Goal: Task Accomplishment & Management: Complete application form

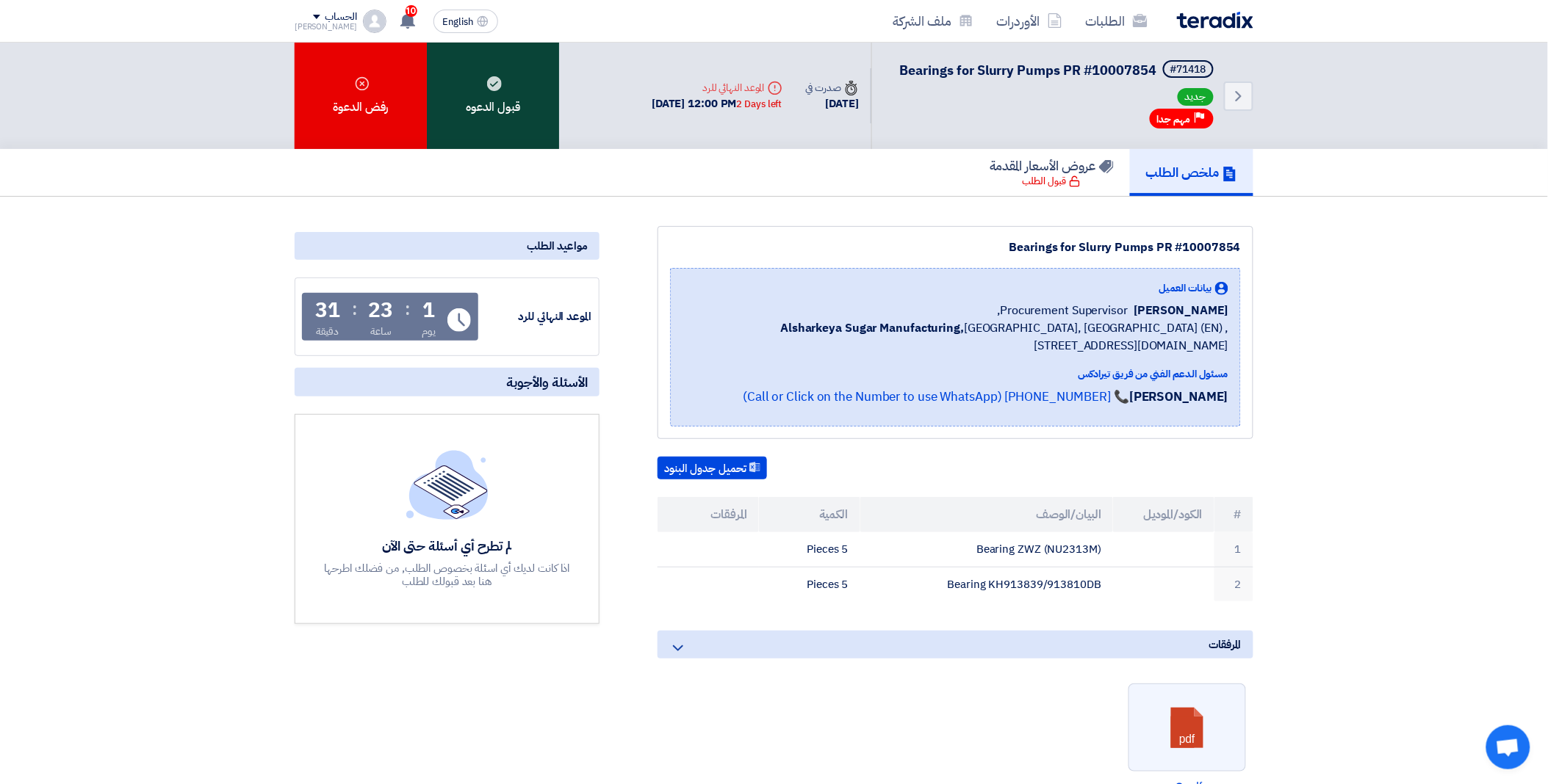
click at [521, 122] on div "قبول الدعوه" at bounding box center [493, 96] width 132 height 106
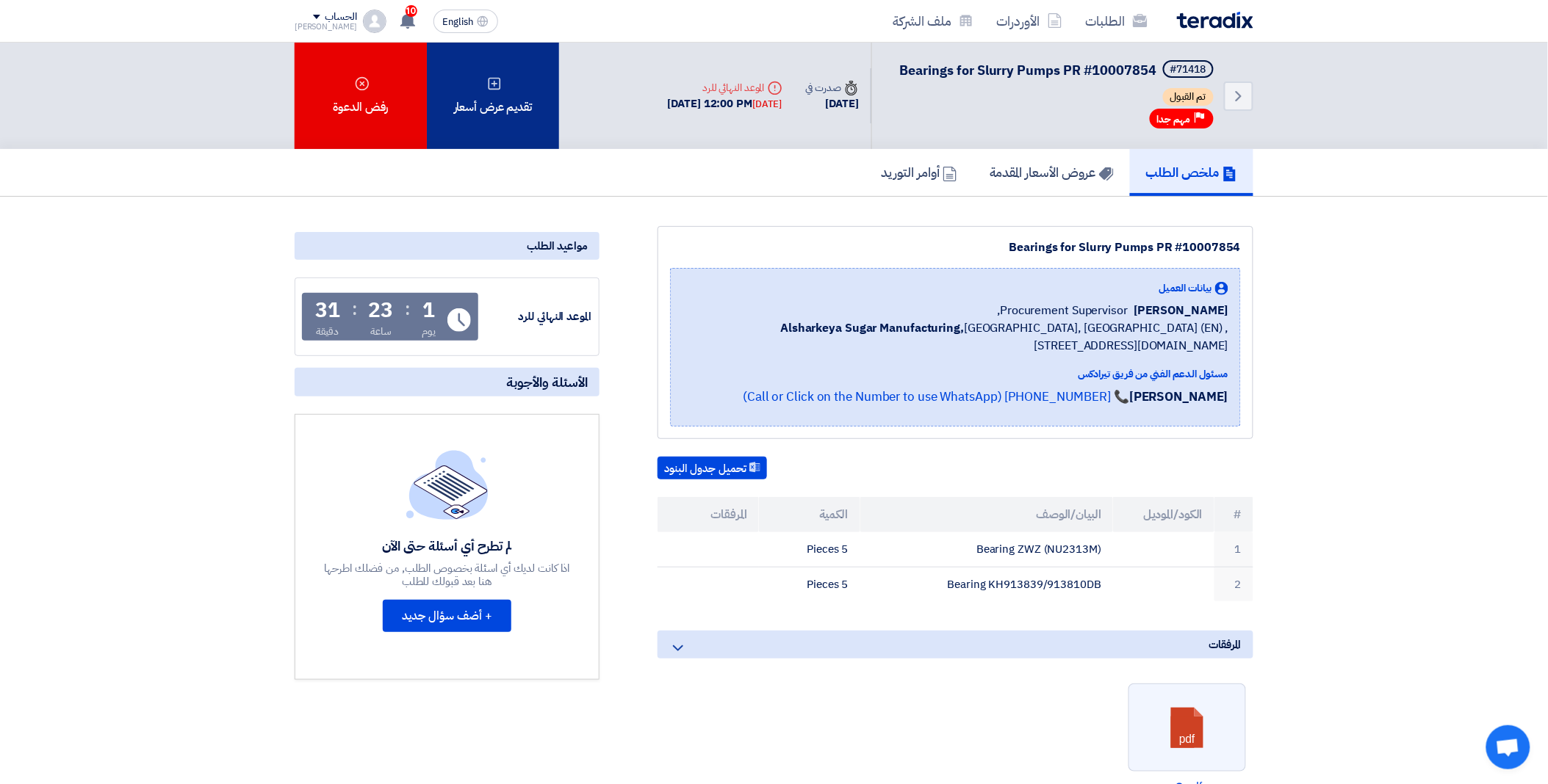
click at [504, 89] on div "تقديم عرض أسعار" at bounding box center [493, 96] width 132 height 106
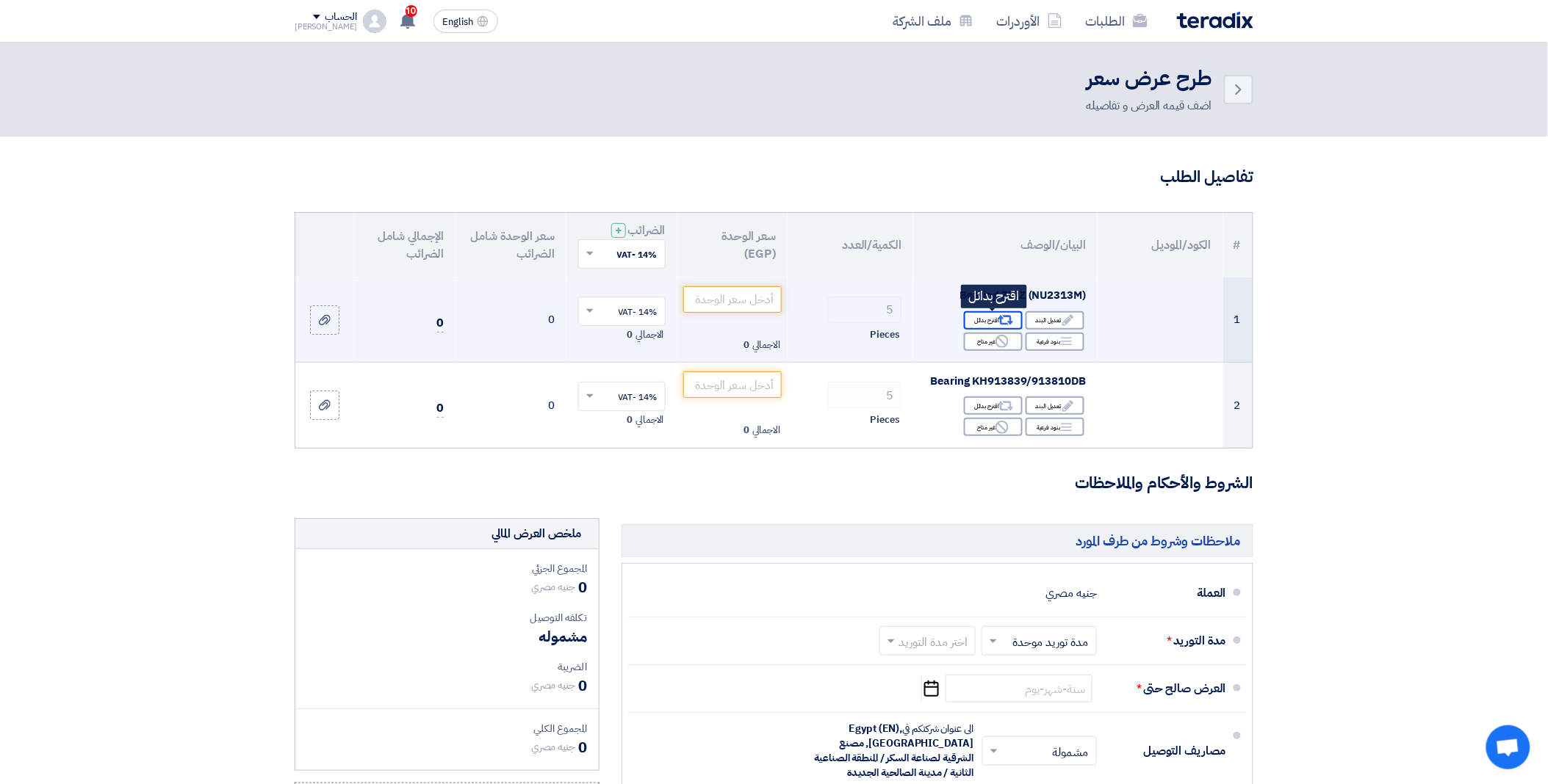
click at [998, 320] on icon "Alternative" at bounding box center [1006, 320] width 16 height 16
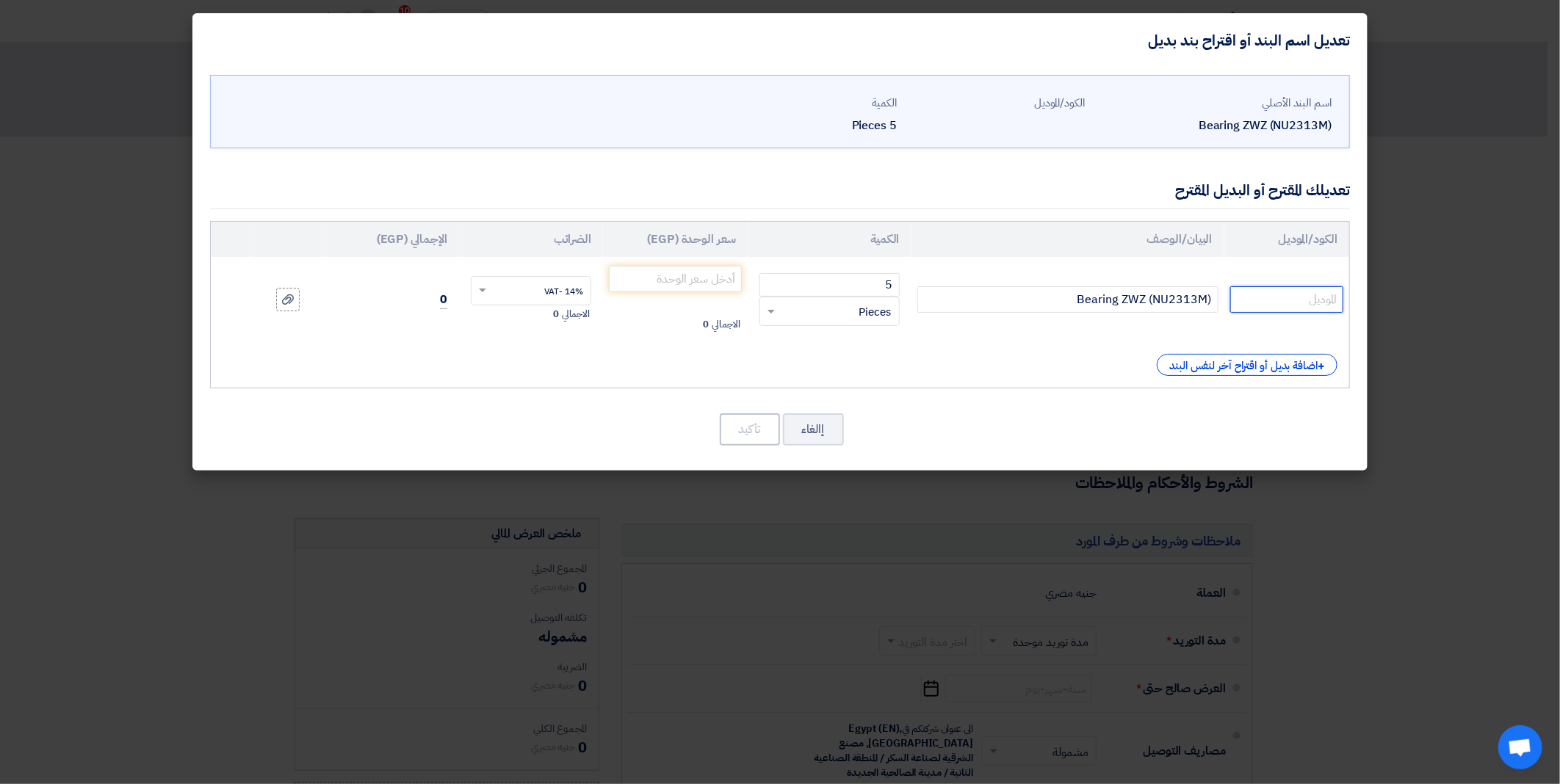
click at [1271, 305] on input "text" at bounding box center [1286, 300] width 113 height 26
click at [935, 365] on div "+ اضافة بديل أو اقتراح آخر لنفس البند" at bounding box center [779, 364] width 1115 height 22
click at [1045, 303] on input "Bearing ZWZ (NU2313M)" at bounding box center [1067, 300] width 301 height 26
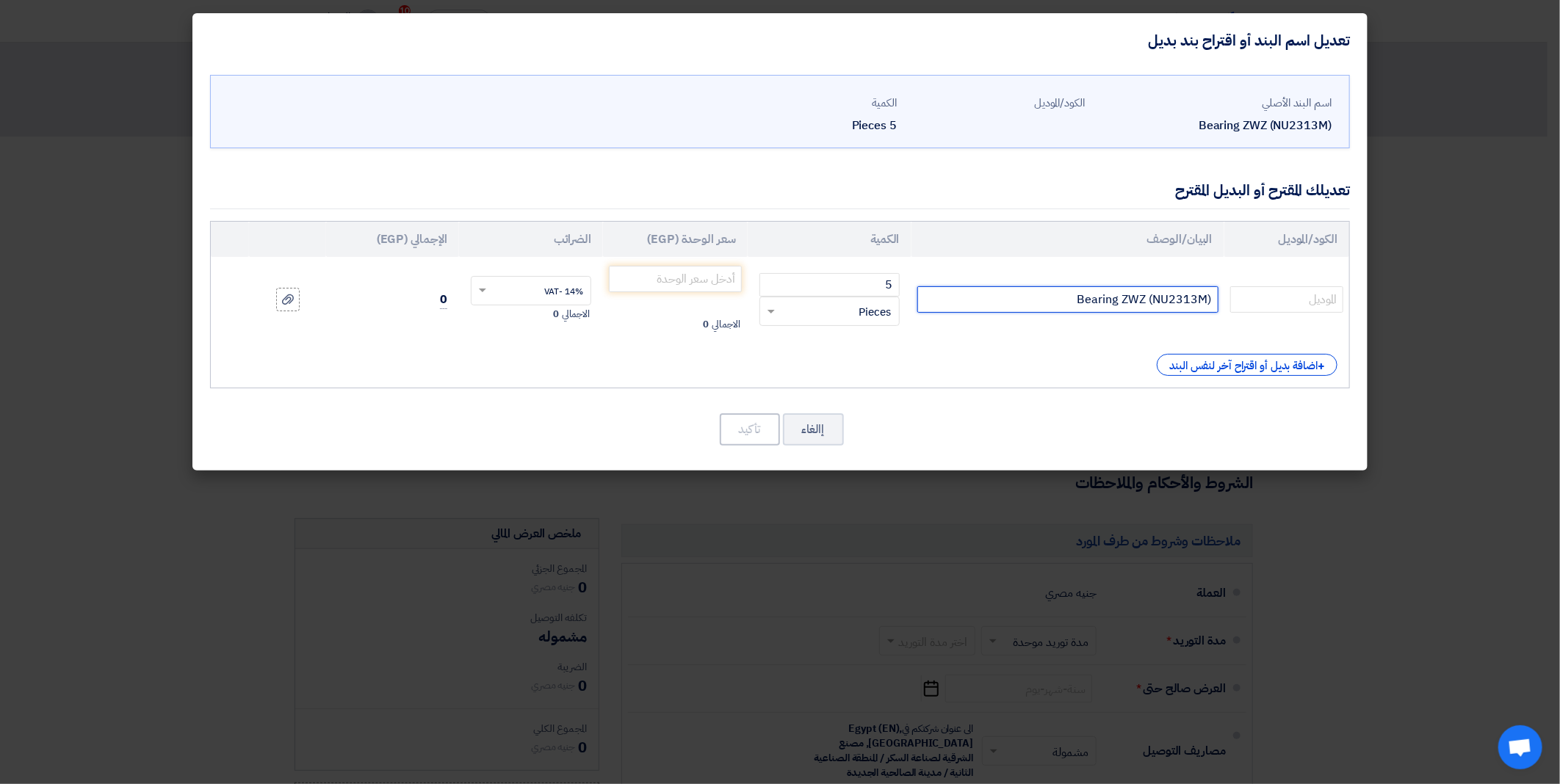
paste input "NU2313-E-XL-M1-C3"
type input "NU2313-E-XL-M1-C3"
click at [658, 287] on input "number" at bounding box center [675, 278] width 133 height 26
paste input "10700"
type input "10700"
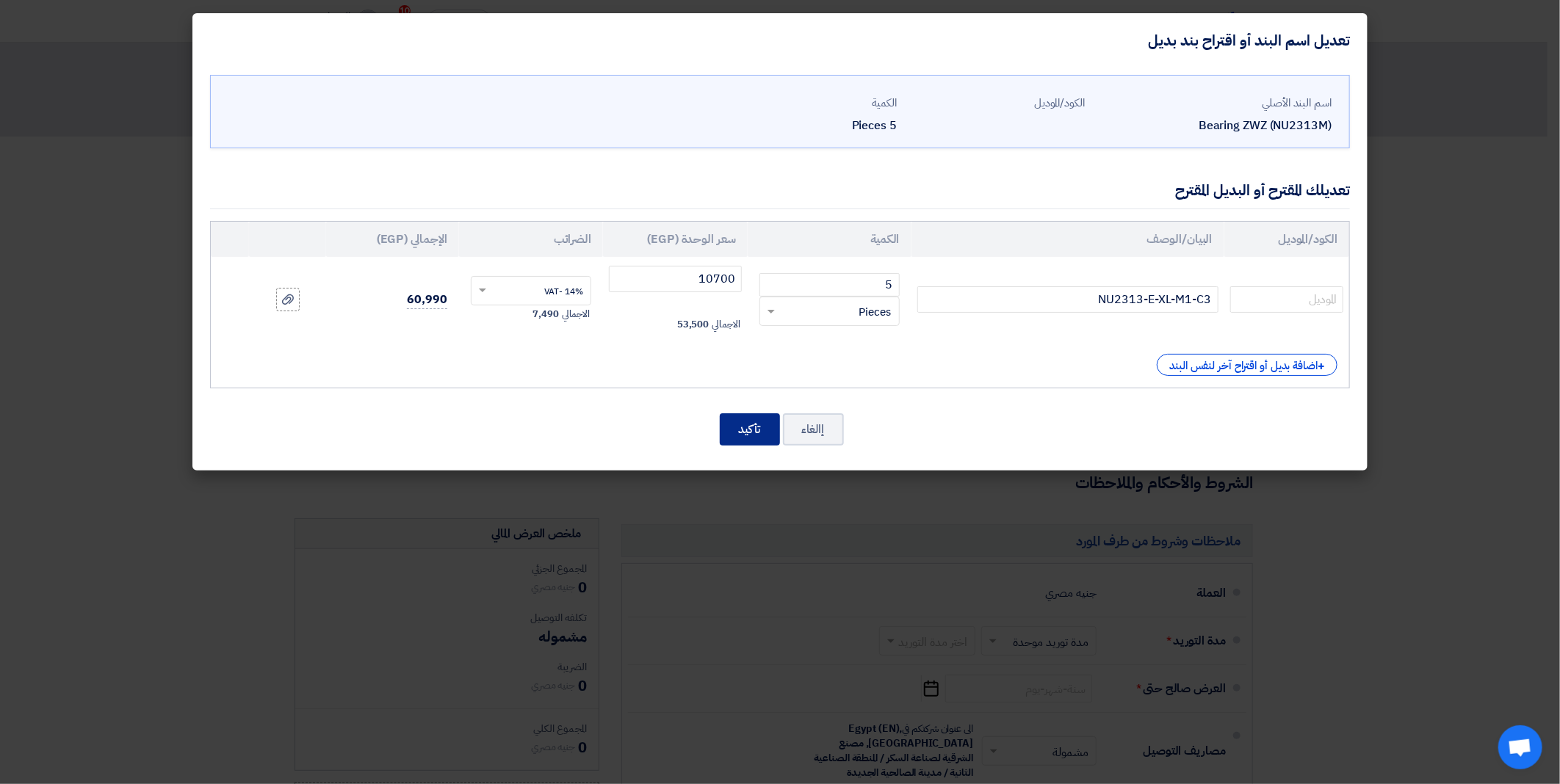
click at [738, 428] on button "تأكيد" at bounding box center [750, 430] width 60 height 33
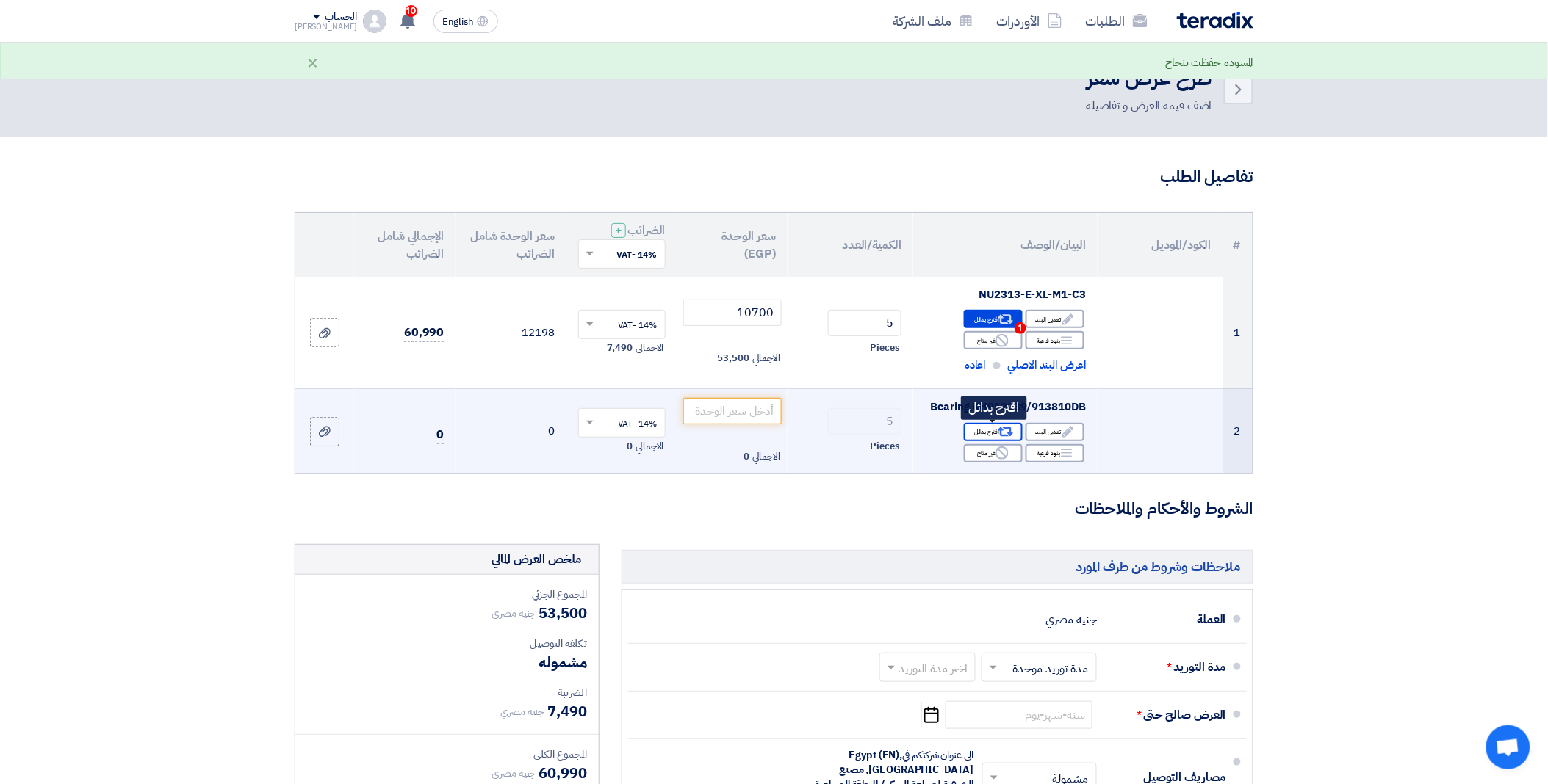
click at [1002, 430] on use at bounding box center [1006, 432] width 16 height 10
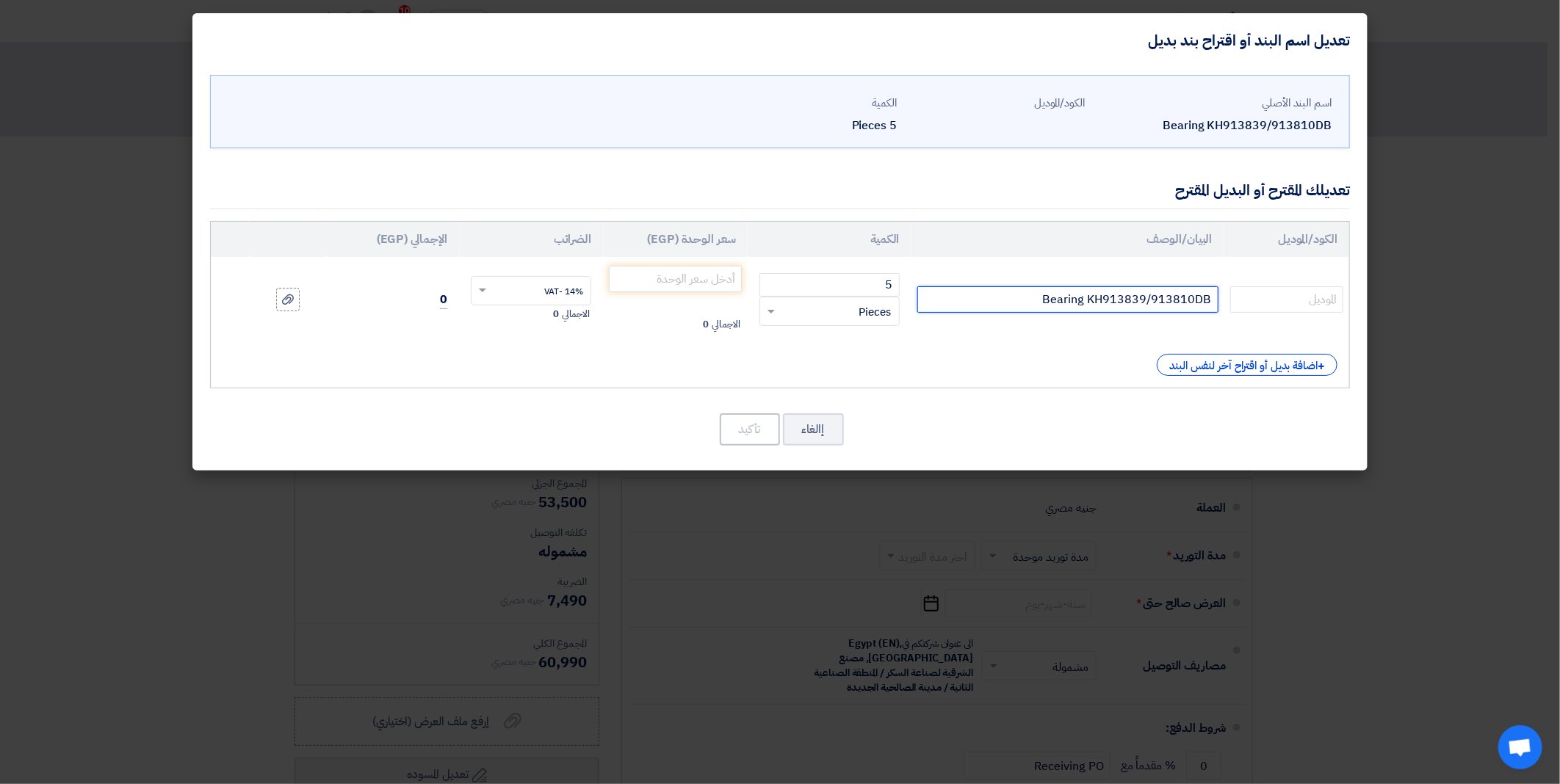
click at [1036, 312] on input "Bearing KH913839/913810DB" at bounding box center [1067, 300] width 301 height 26
paste input "H913849/H913810"
type input "H913849/H913810"
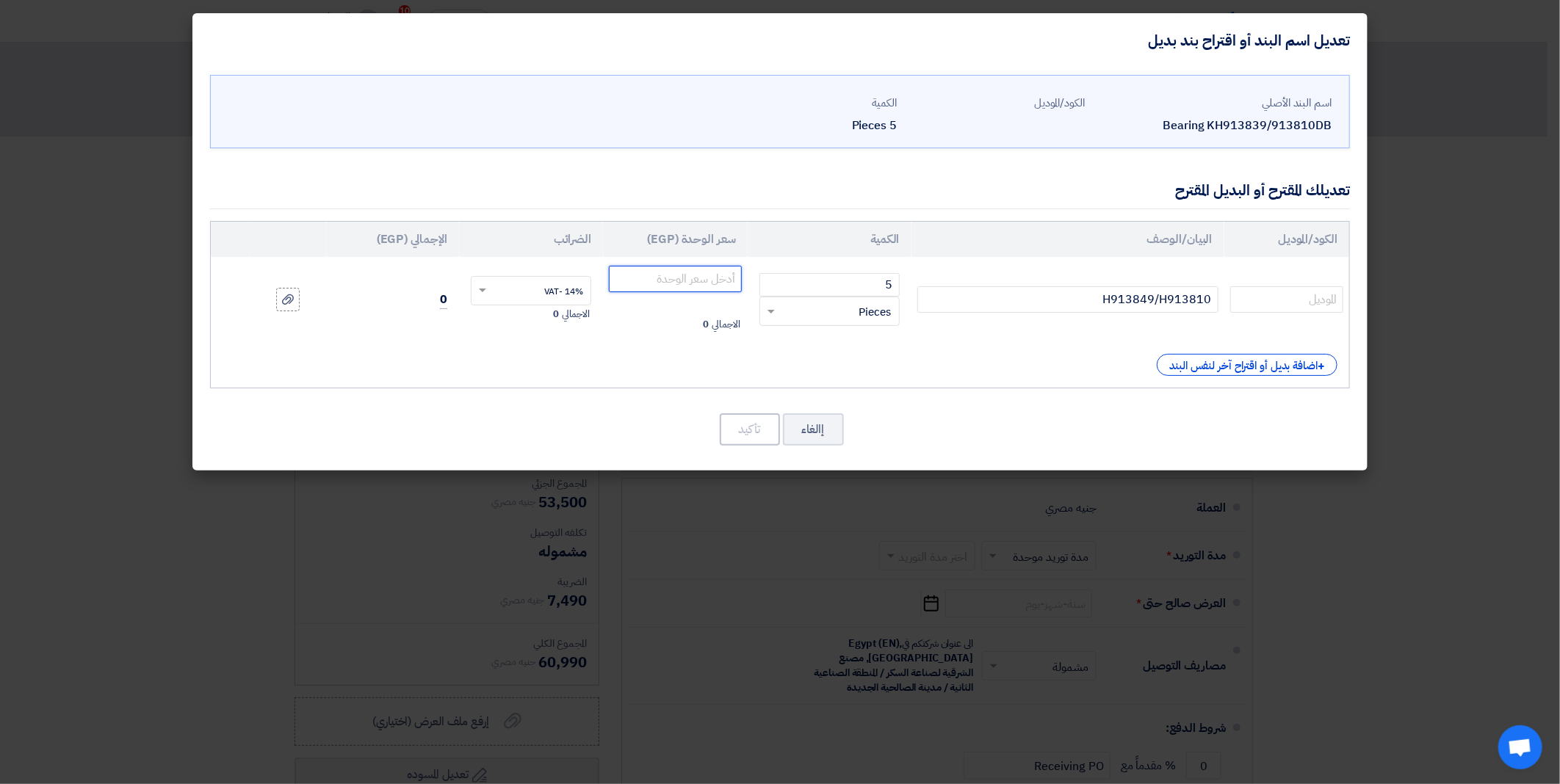
click at [689, 290] on input "number" at bounding box center [675, 278] width 133 height 26
paste input "18200"
type input "18200"
click at [751, 439] on button "تأكيد" at bounding box center [750, 430] width 60 height 33
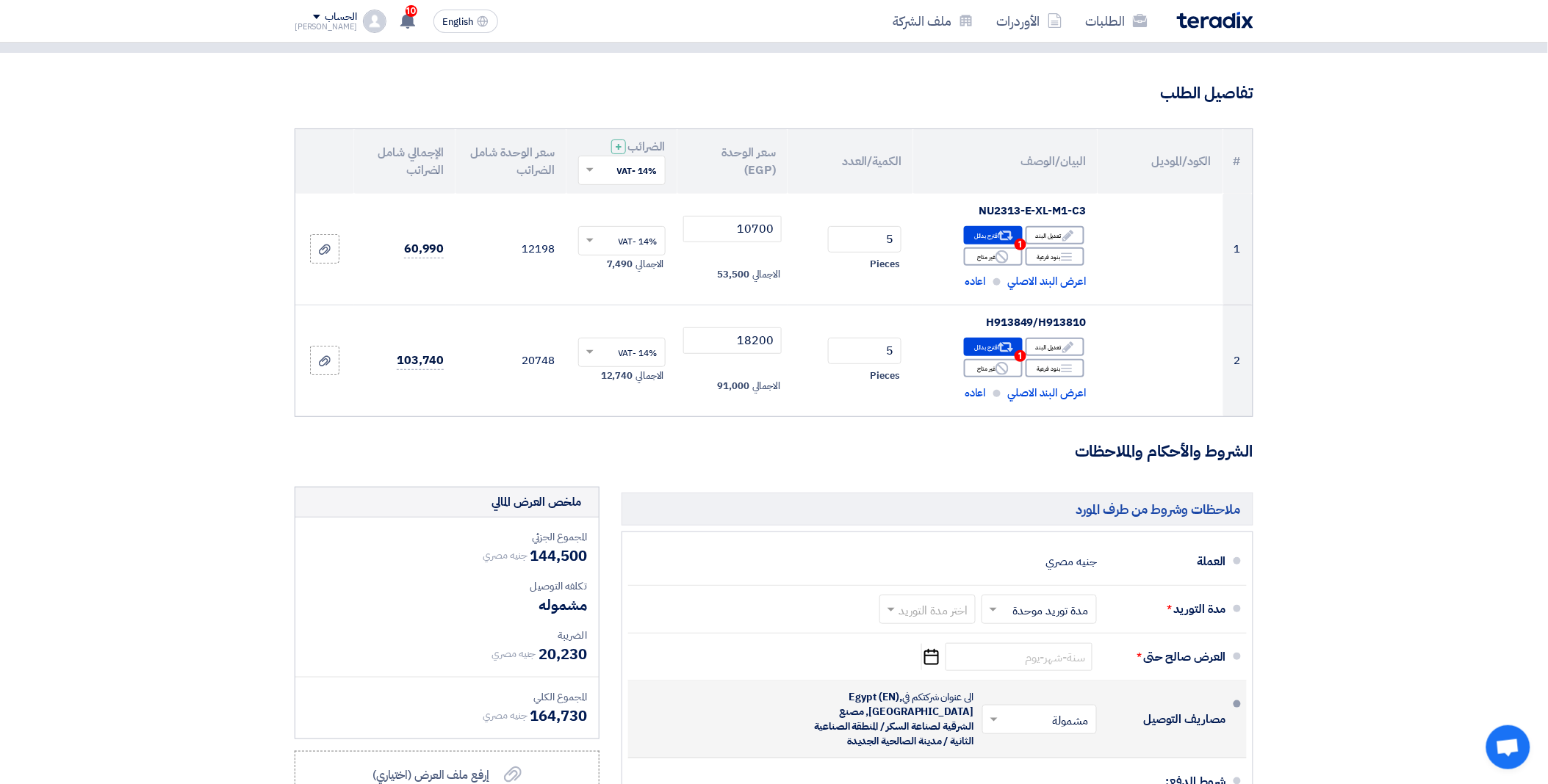
scroll to position [163, 0]
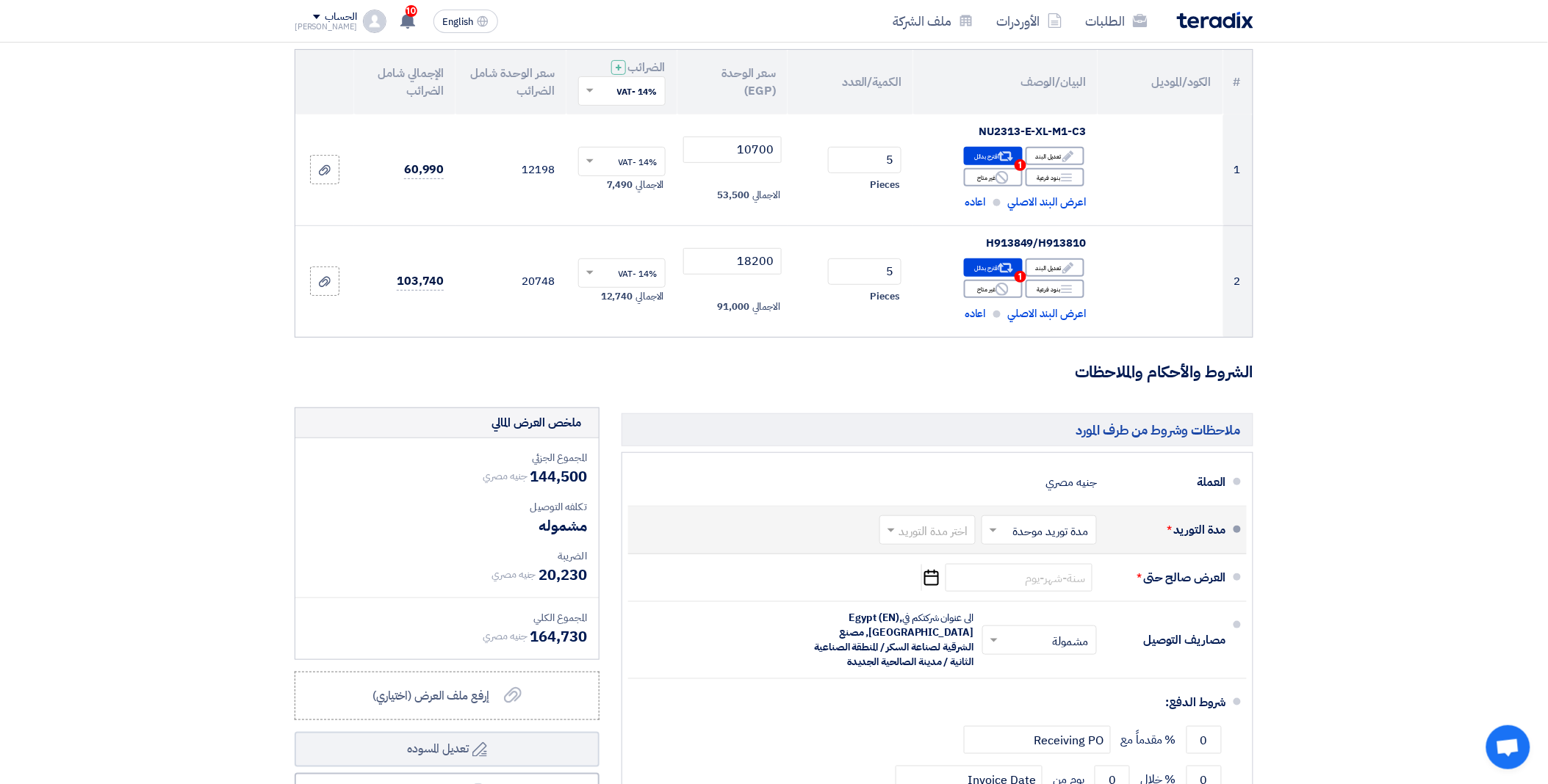
click at [904, 535] on input "text" at bounding box center [924, 532] width 89 height 21
click at [948, 646] on span "2-4 اسبوع" at bounding box center [945, 644] width 50 height 18
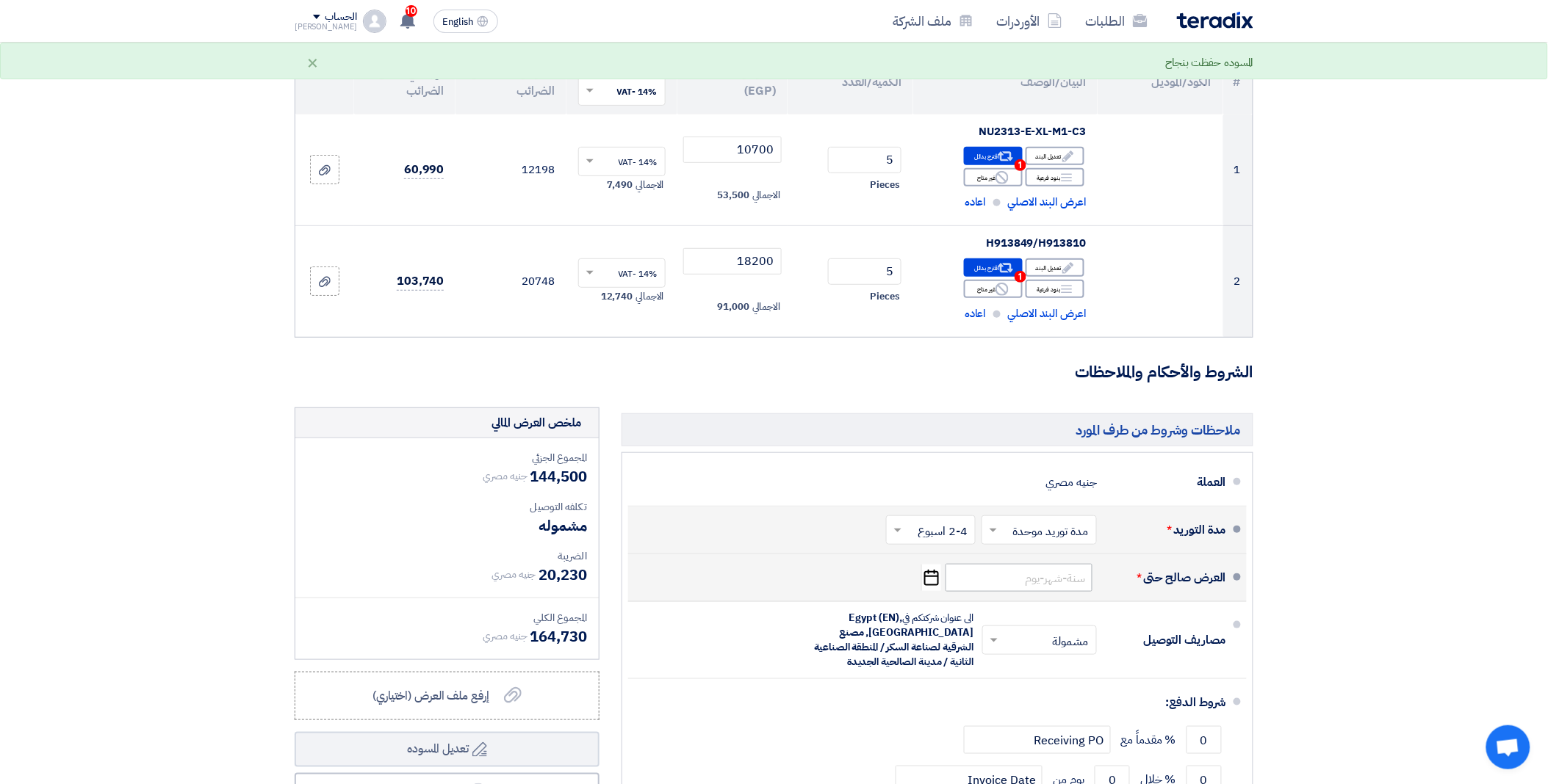
scroll to position [244, 0]
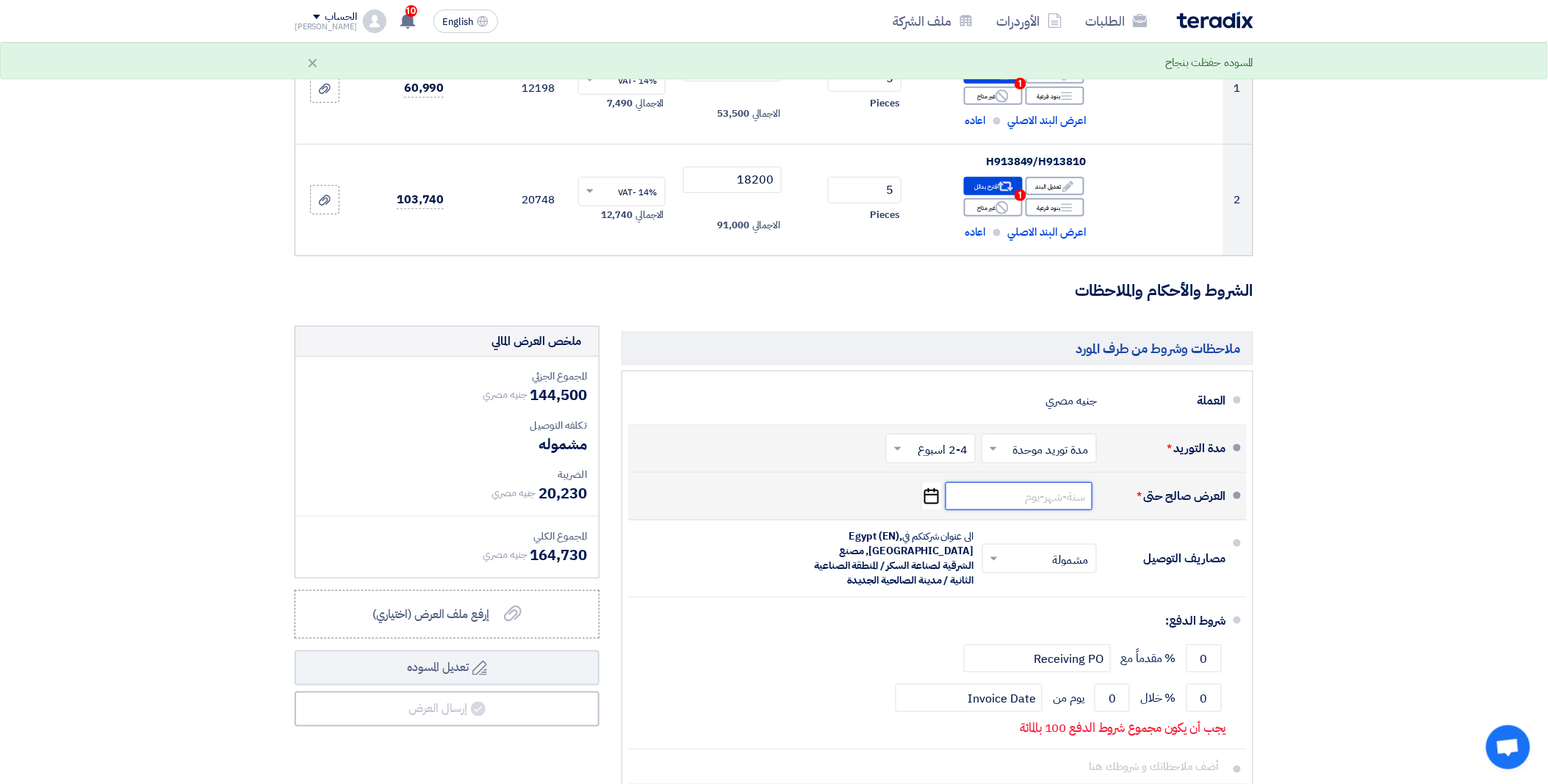
click at [1051, 504] on input at bounding box center [1019, 497] width 147 height 28
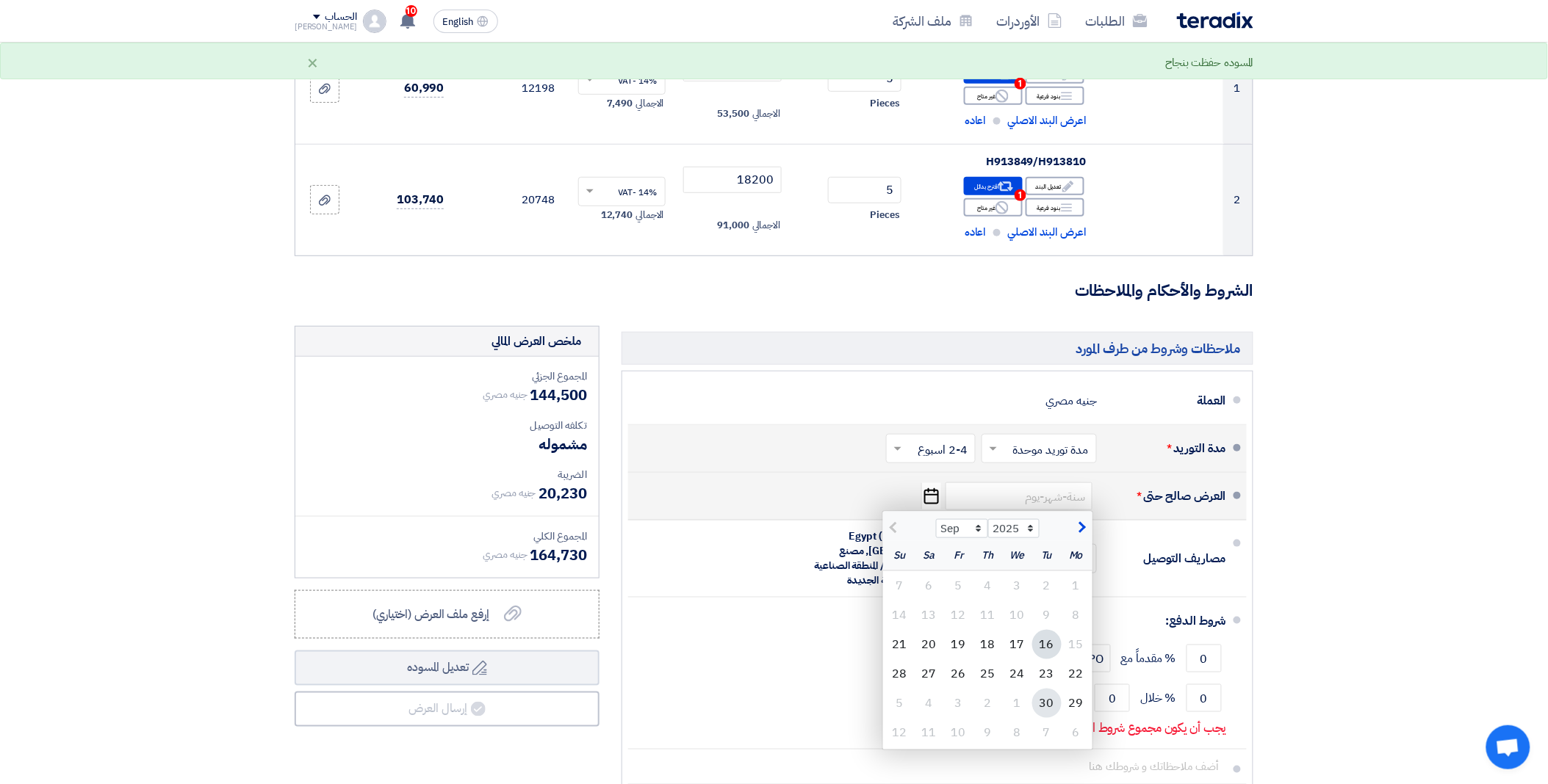
click at [1045, 706] on div "30" at bounding box center [1046, 703] width 29 height 29
type input "[DATE]"
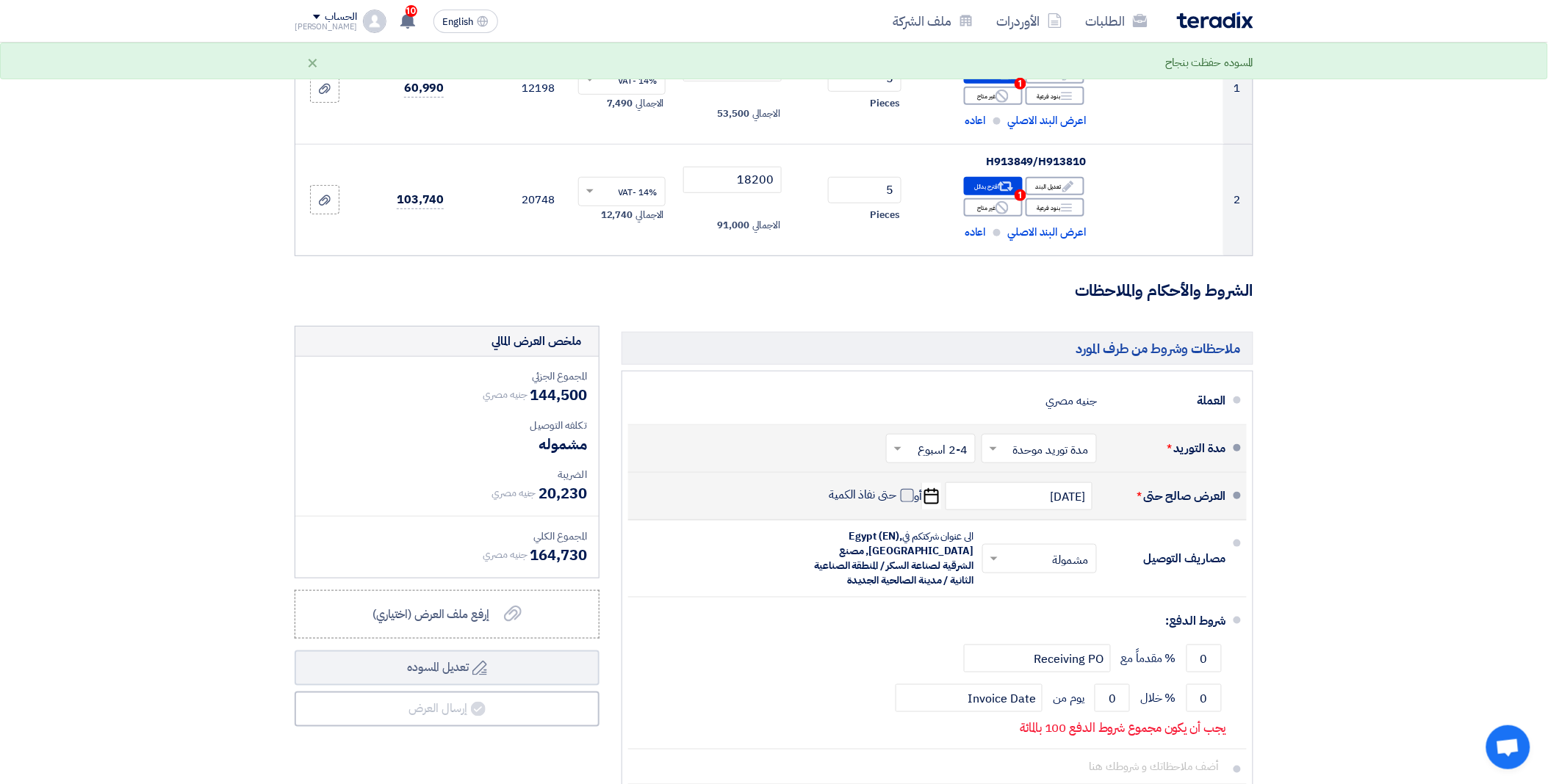
click at [899, 496] on label "حتى نفاذ الكمية" at bounding box center [872, 495] width 85 height 15
click at [897, 496] on input "حتى نفاذ الكمية" at bounding box center [862, 501] width 70 height 28
checkbox input "true"
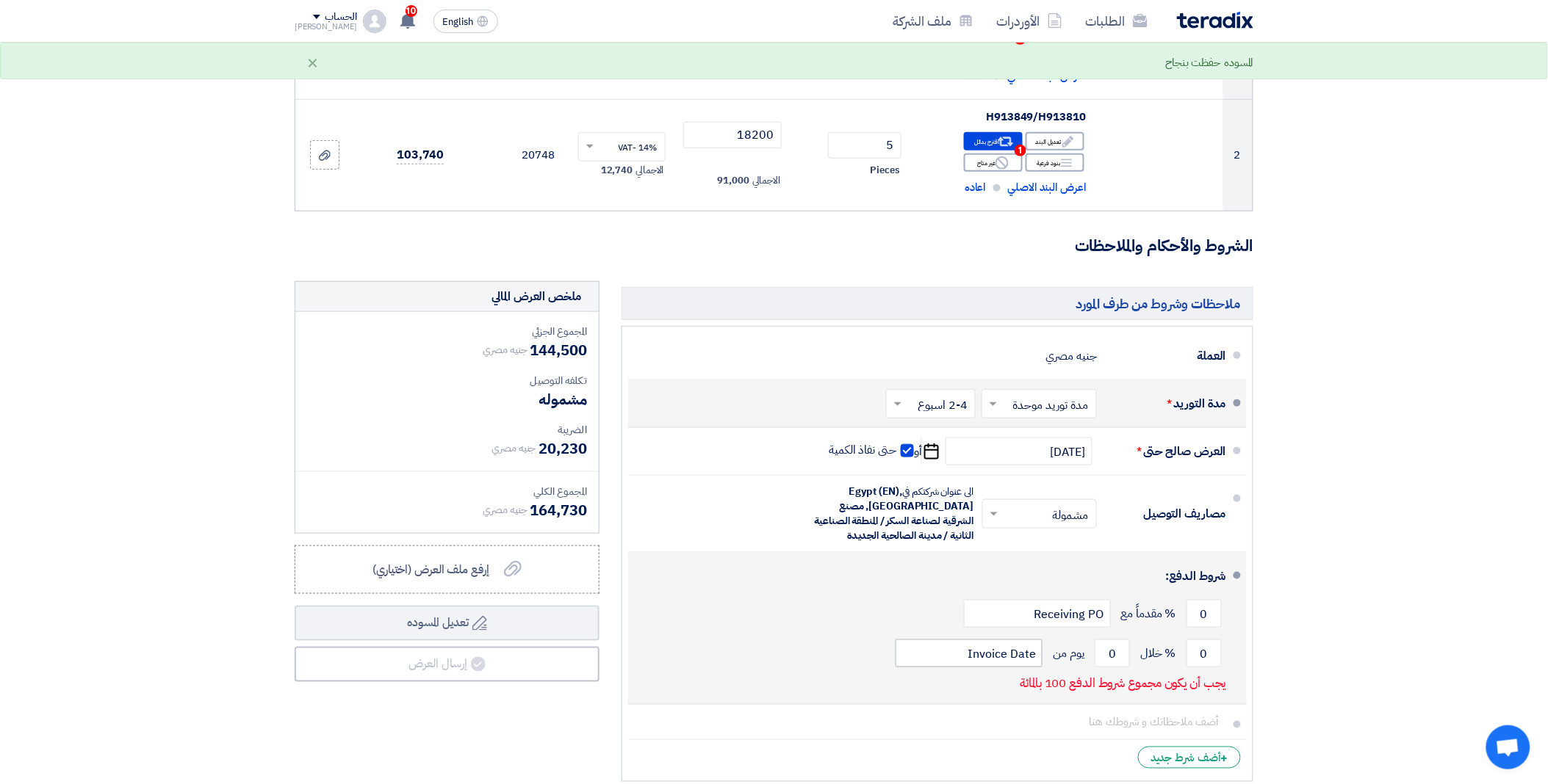
scroll to position [326, 0]
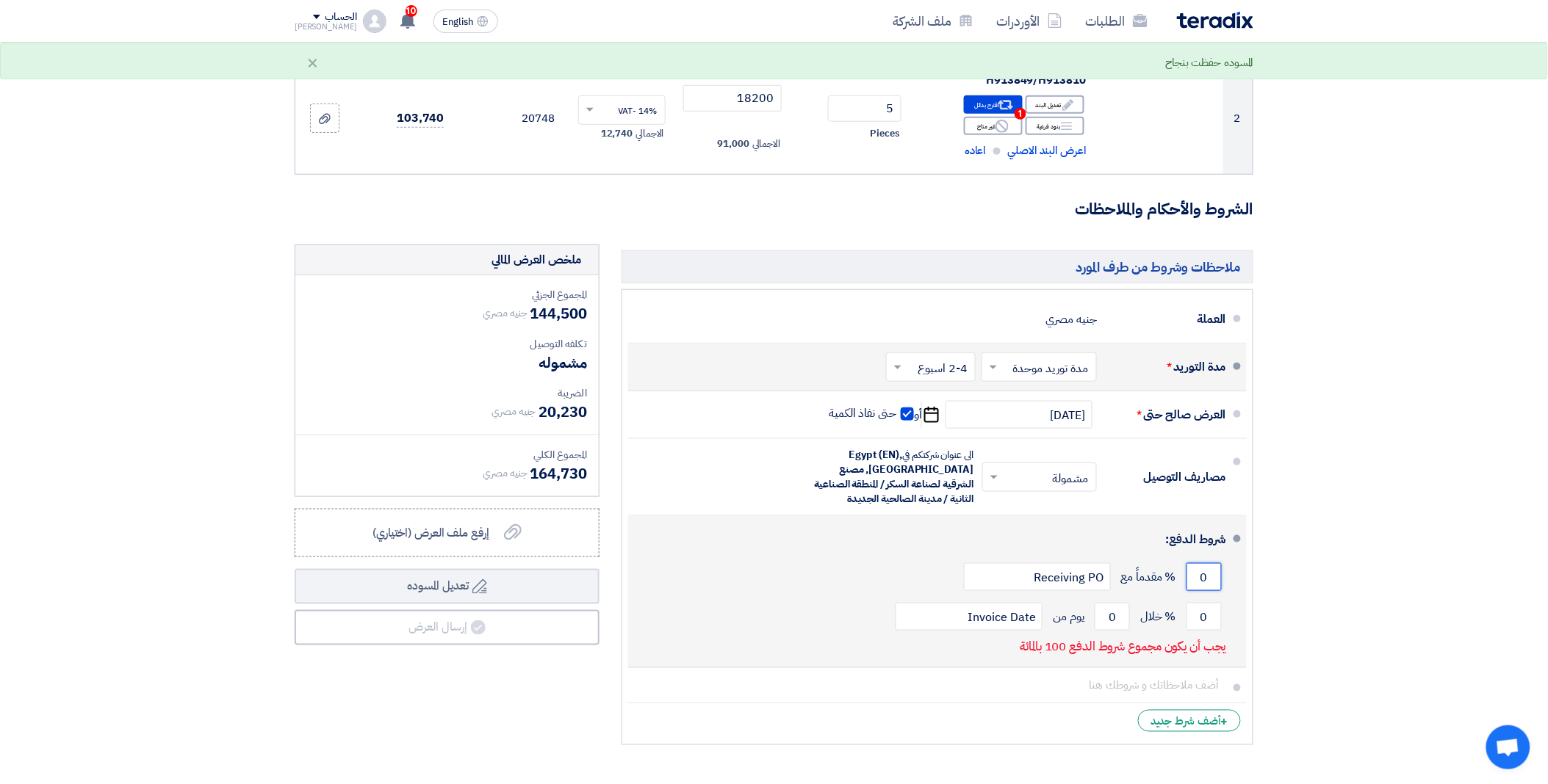
click at [1209, 583] on input "0" at bounding box center [1203, 577] width 35 height 28
click at [1198, 612] on input "0" at bounding box center [1203, 617] width 35 height 28
drag, startPoint x: 1198, startPoint y: 612, endPoint x: 1207, endPoint y: 615, distance: 9.5
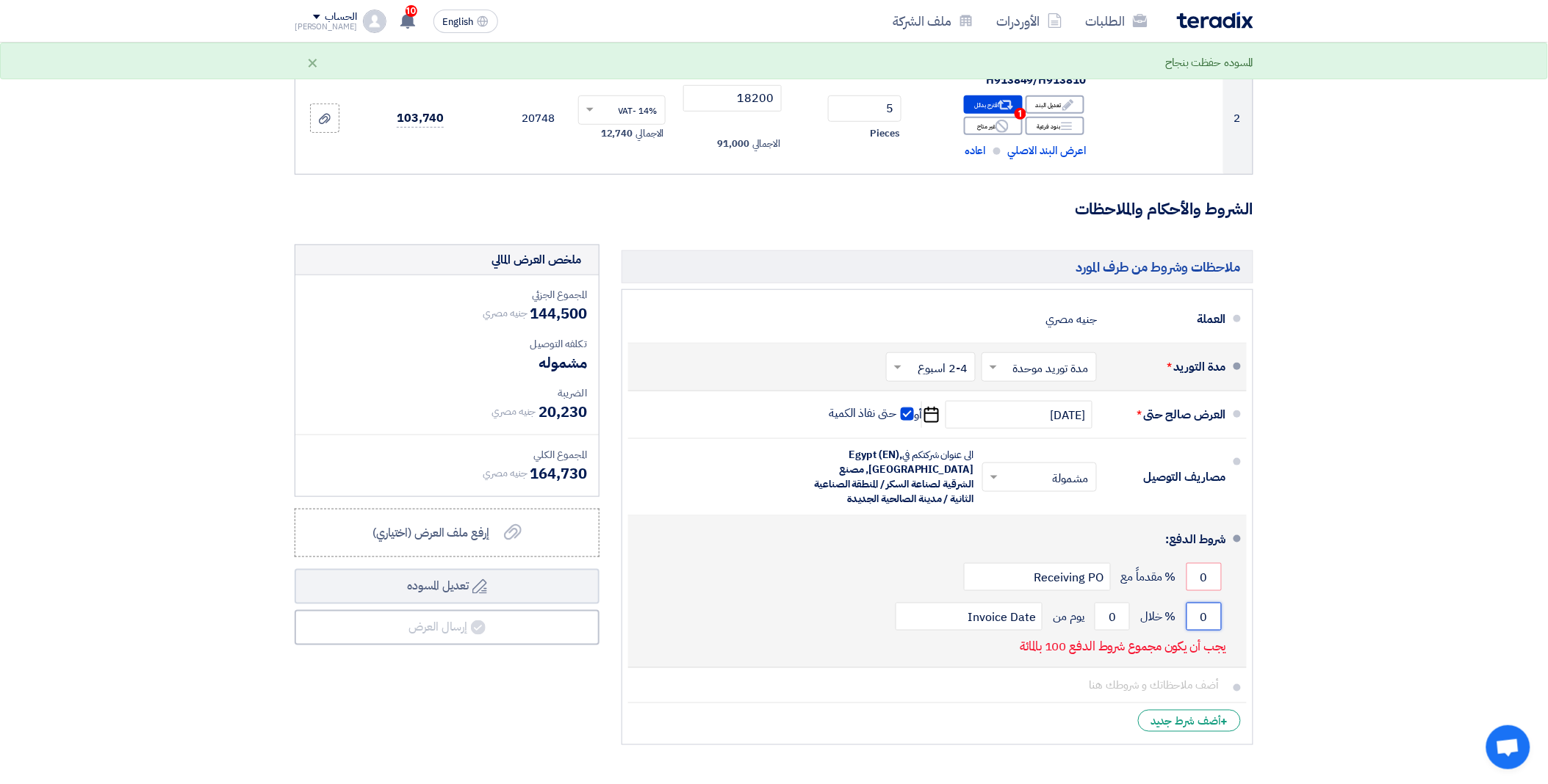
click at [1207, 615] on input "0" at bounding box center [1203, 617] width 35 height 28
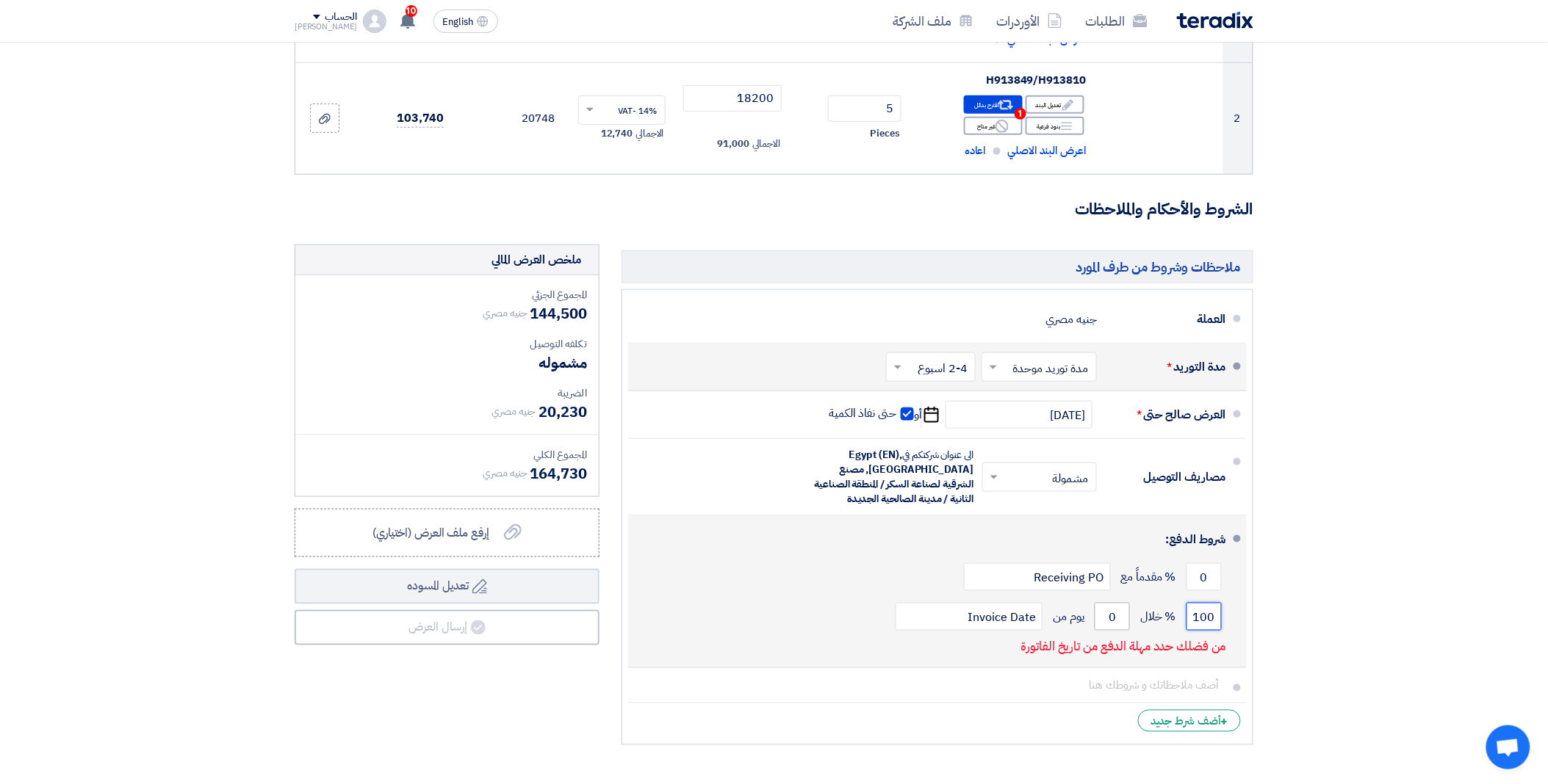
type input "100"
click at [1118, 618] on input "0" at bounding box center [1112, 617] width 35 height 28
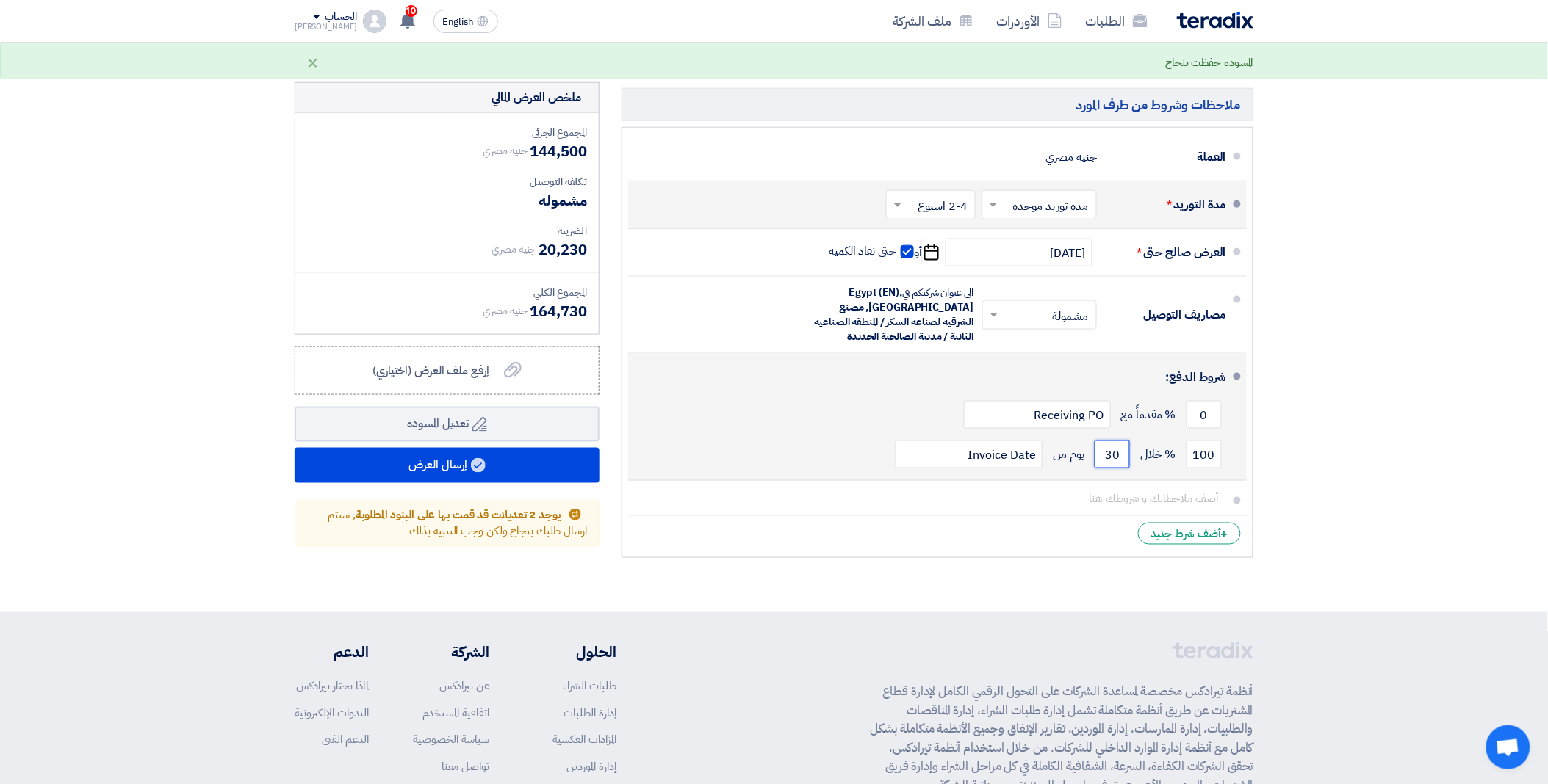
scroll to position [489, 0]
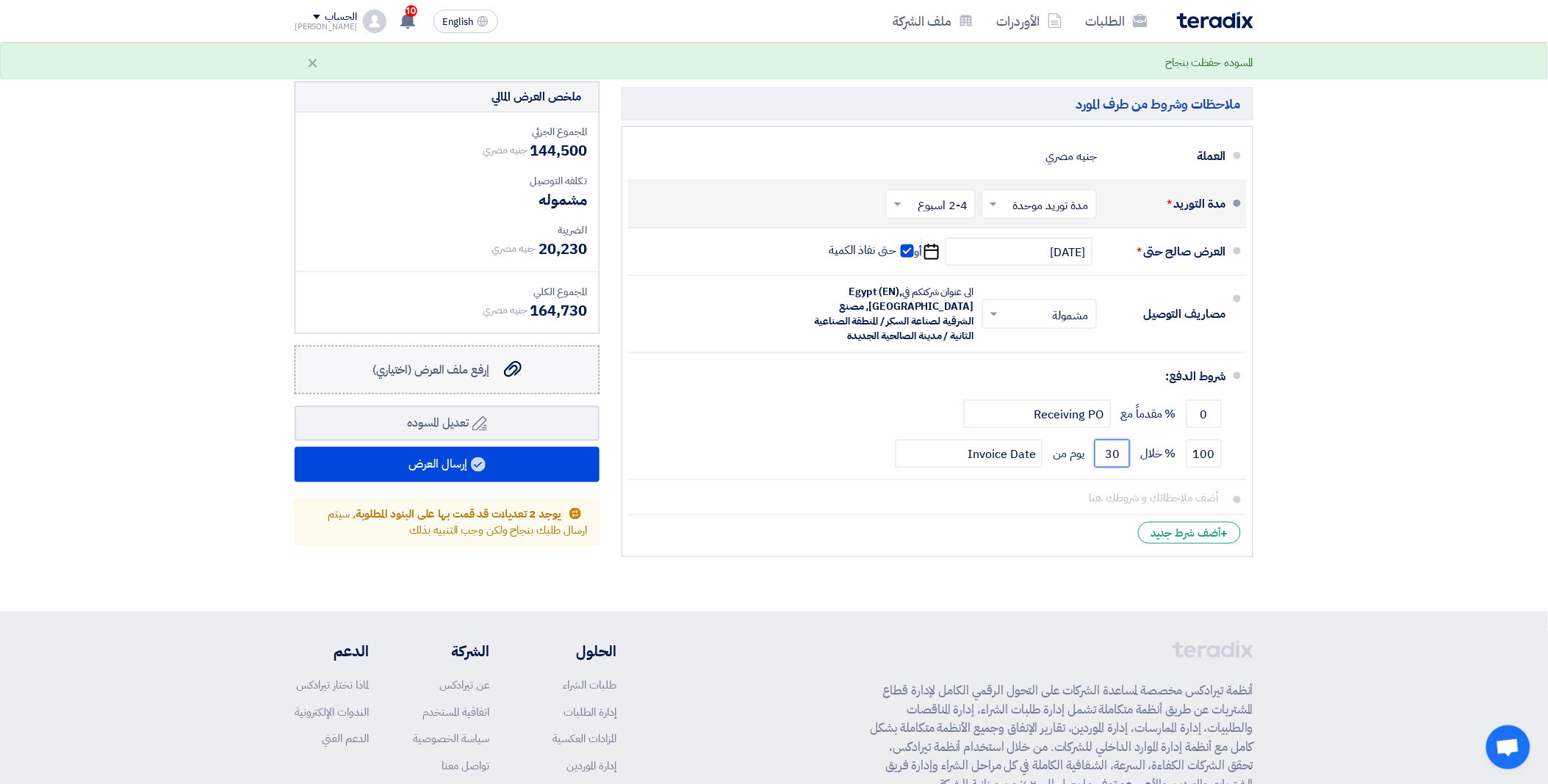
type input "30"
click at [490, 382] on label "إرفع ملف العرض (اختياري) إرفع ملف العرض (اختياري)" at bounding box center [447, 370] width 305 height 48
click at [457, 368] on span "إرفع ملف العرض (اختياري)" at bounding box center [430, 370] width 117 height 18
click at [0, 0] on input "إرفع ملف العرض (اختياري) إرفع ملف العرض (اختياري)" at bounding box center [0, 0] width 0 height 0
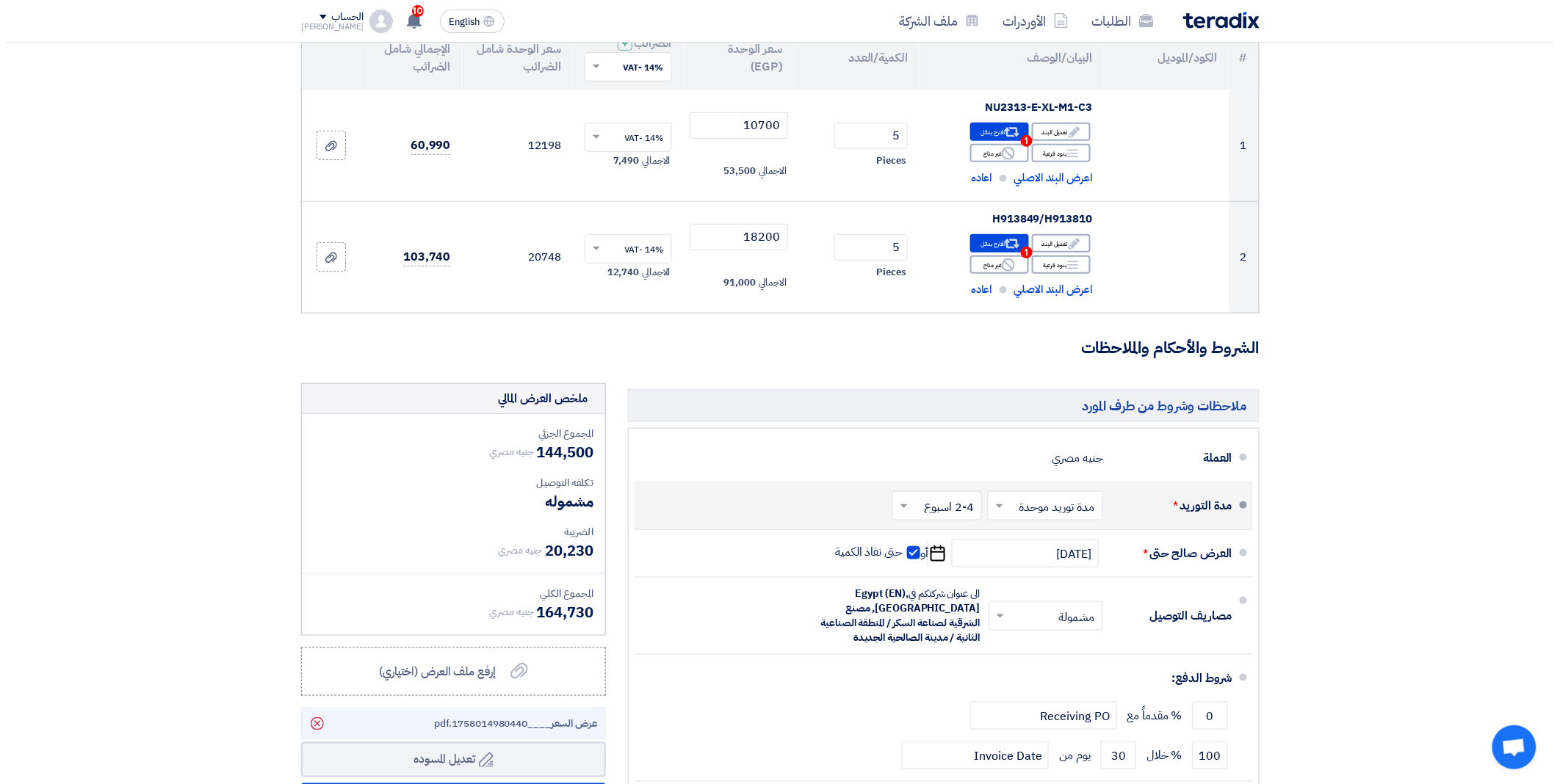
scroll to position [408, 0]
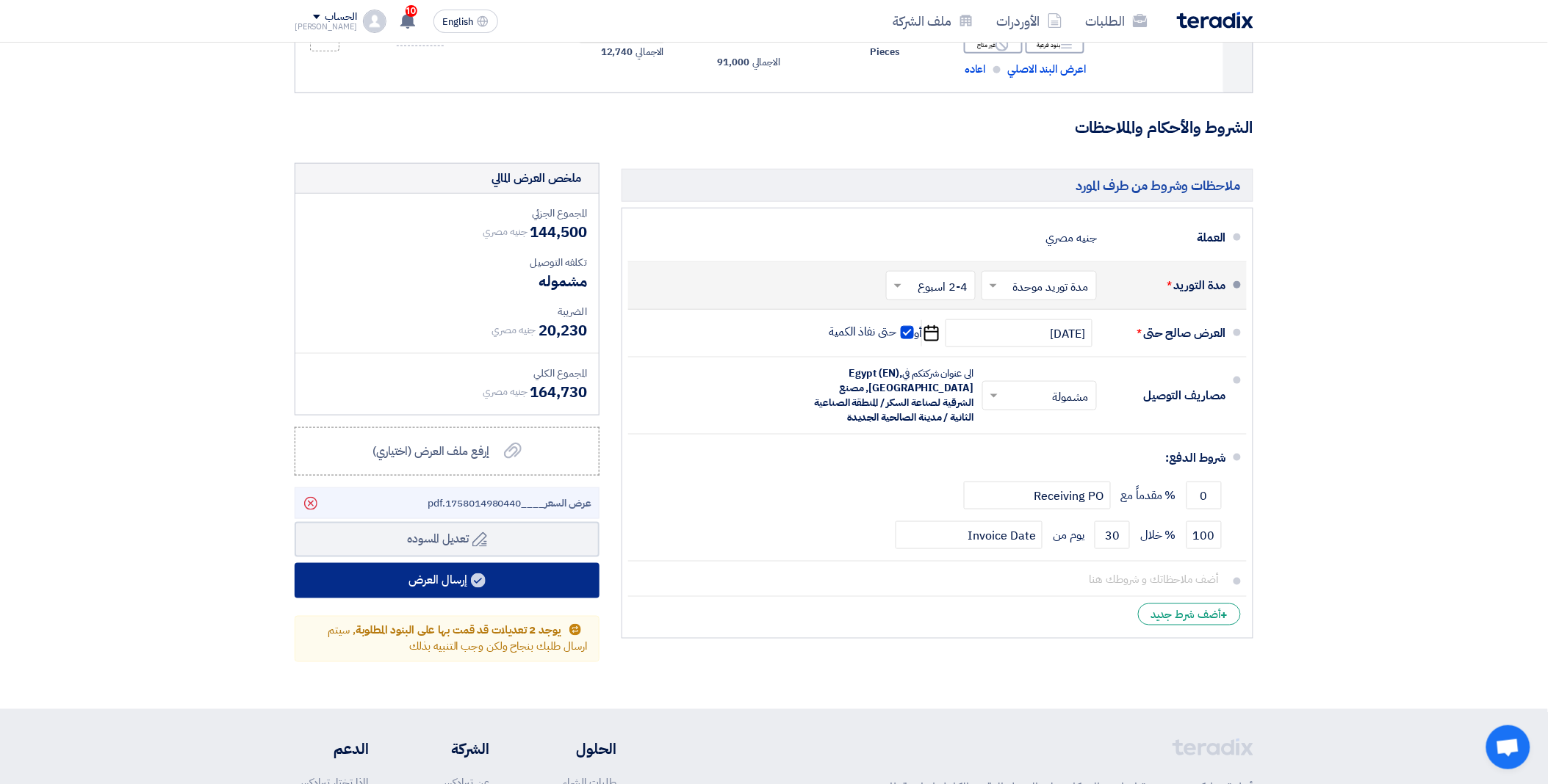
click at [431, 590] on button "إرسال العرض" at bounding box center [447, 581] width 305 height 35
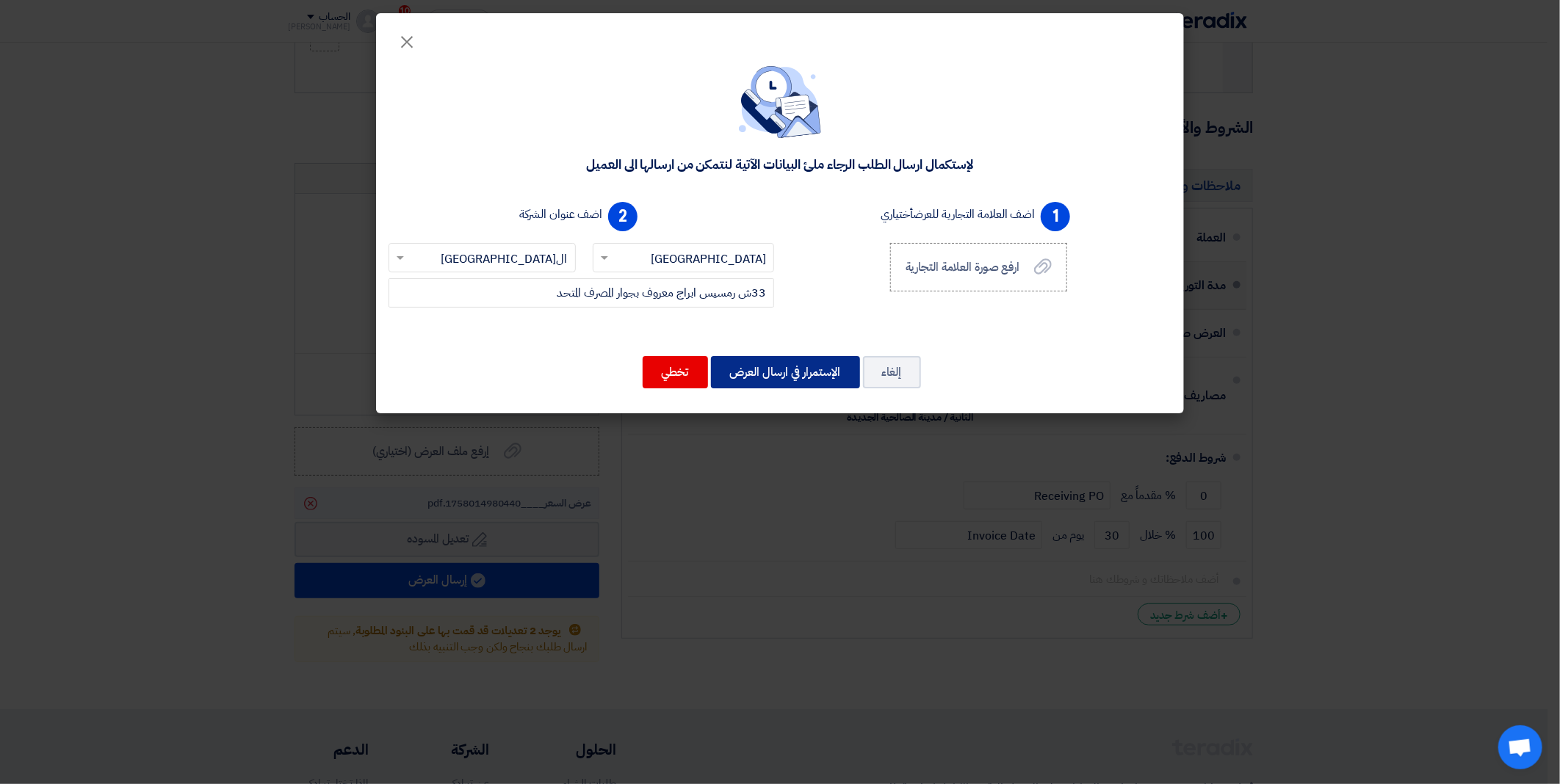
click at [789, 365] on button "الإستمرار في ارسال العرض" at bounding box center [785, 372] width 149 height 33
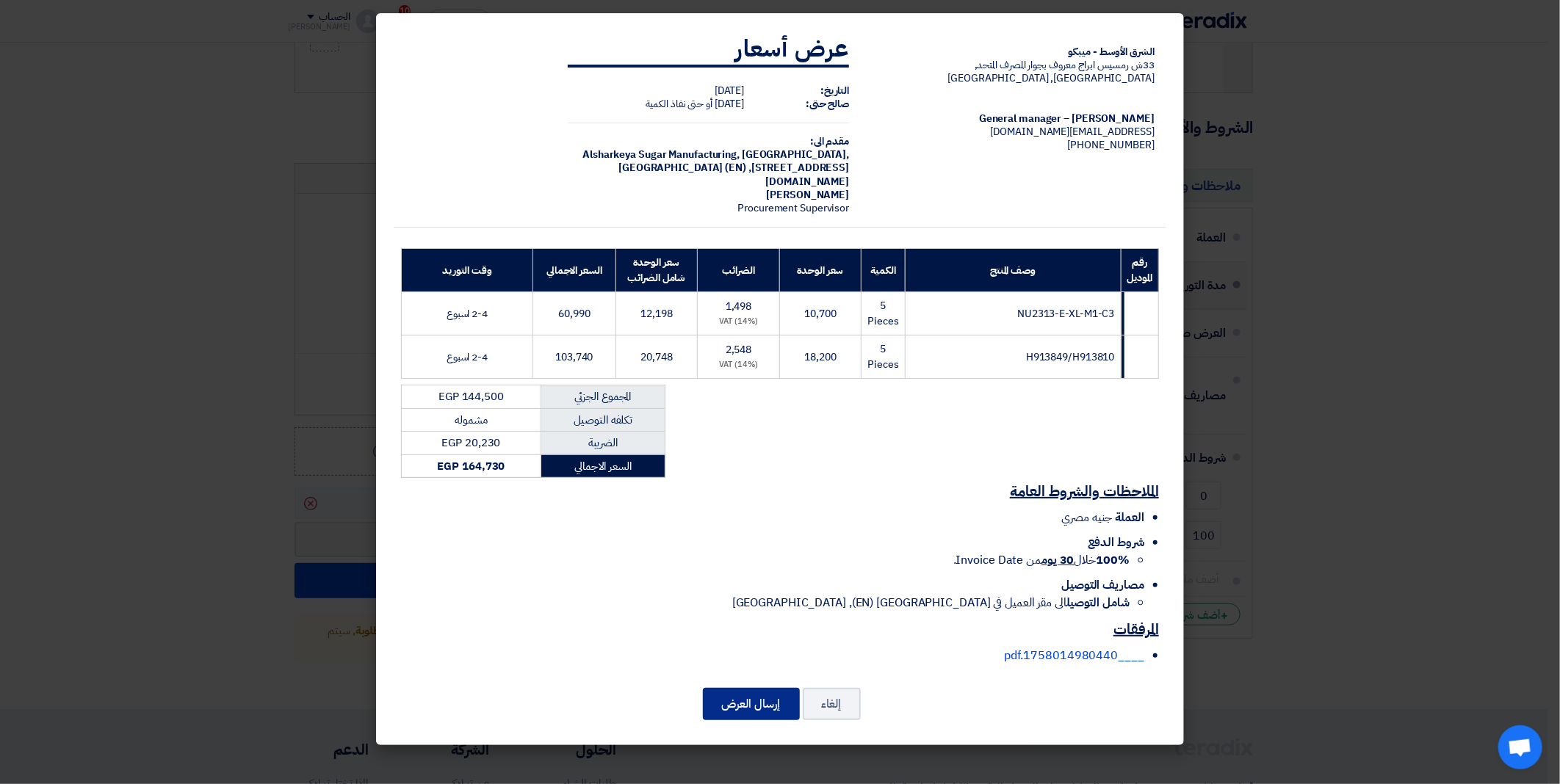
click at [734, 699] on button "إرسال العرض" at bounding box center [751, 705] width 97 height 33
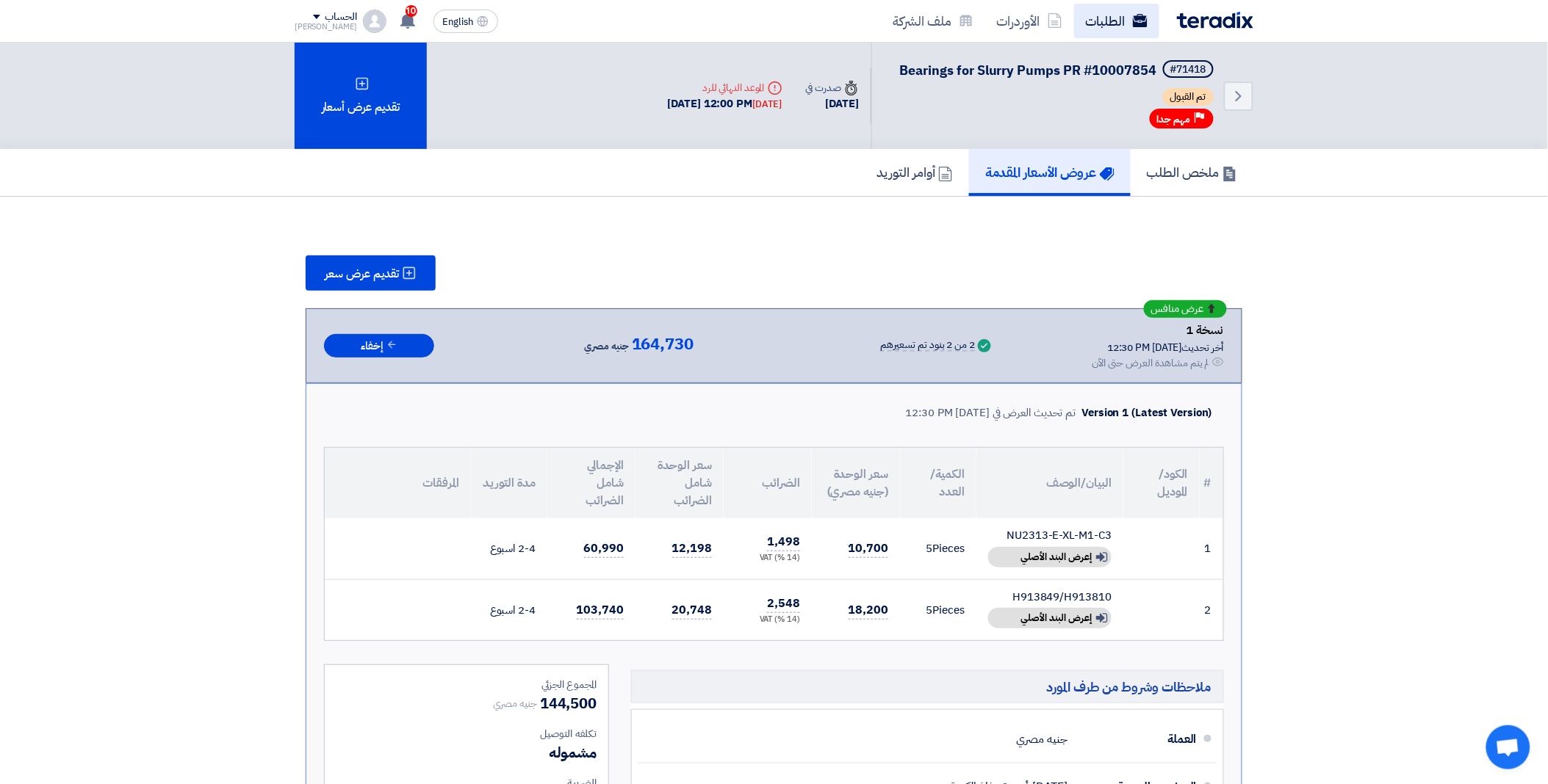
click at [1095, 19] on link "الطلبات" at bounding box center [1117, 20] width 85 height 34
